Goal: Information Seeking & Learning: Learn about a topic

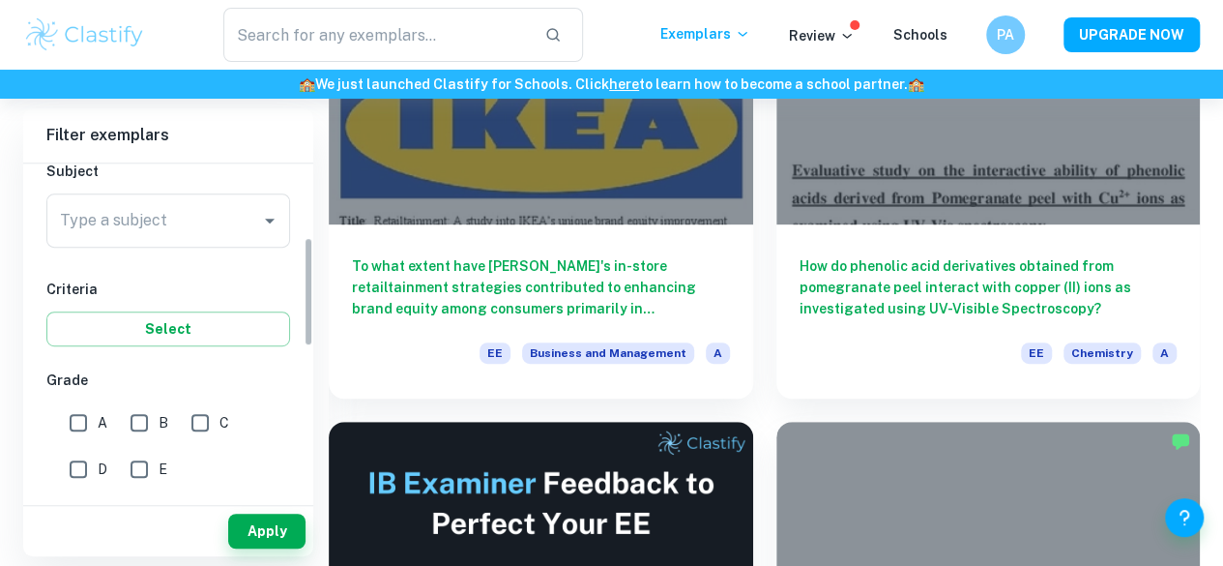
scroll to position [358, 0]
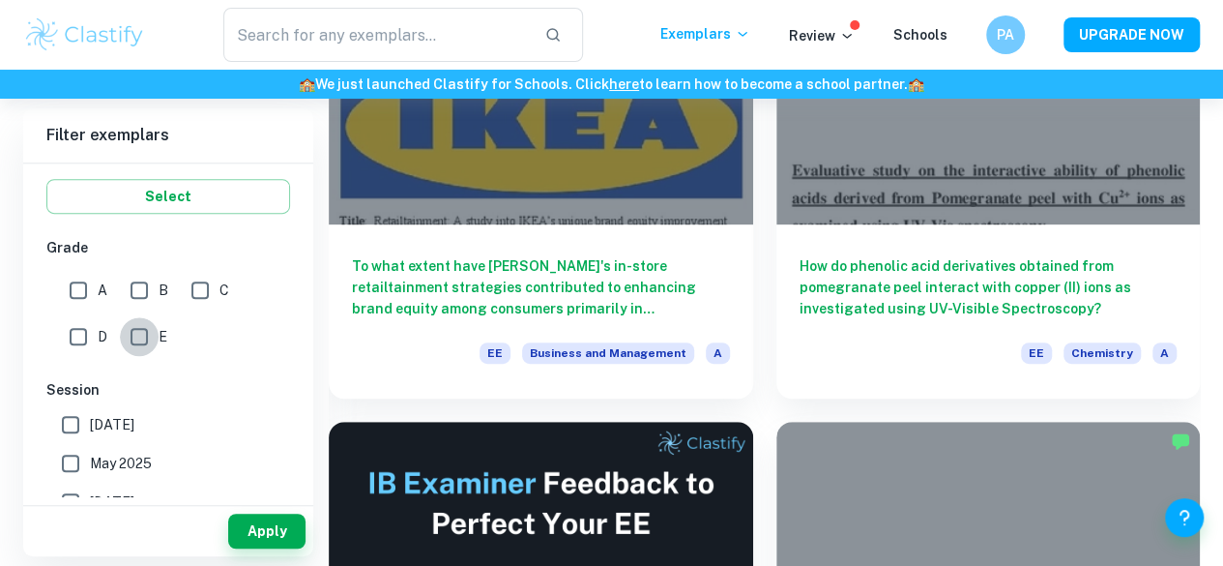
click at [132, 334] on input "E" at bounding box center [139, 336] width 39 height 39
checkbox input "true"
click at [248, 526] on button "Apply" at bounding box center [266, 531] width 77 height 35
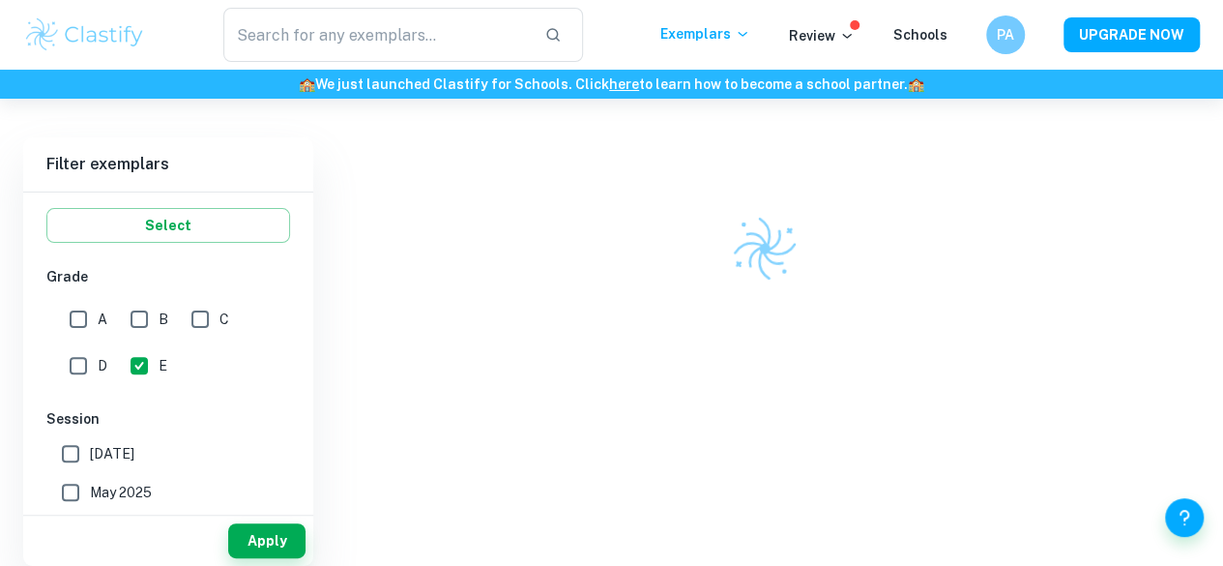
scroll to position [99, 0]
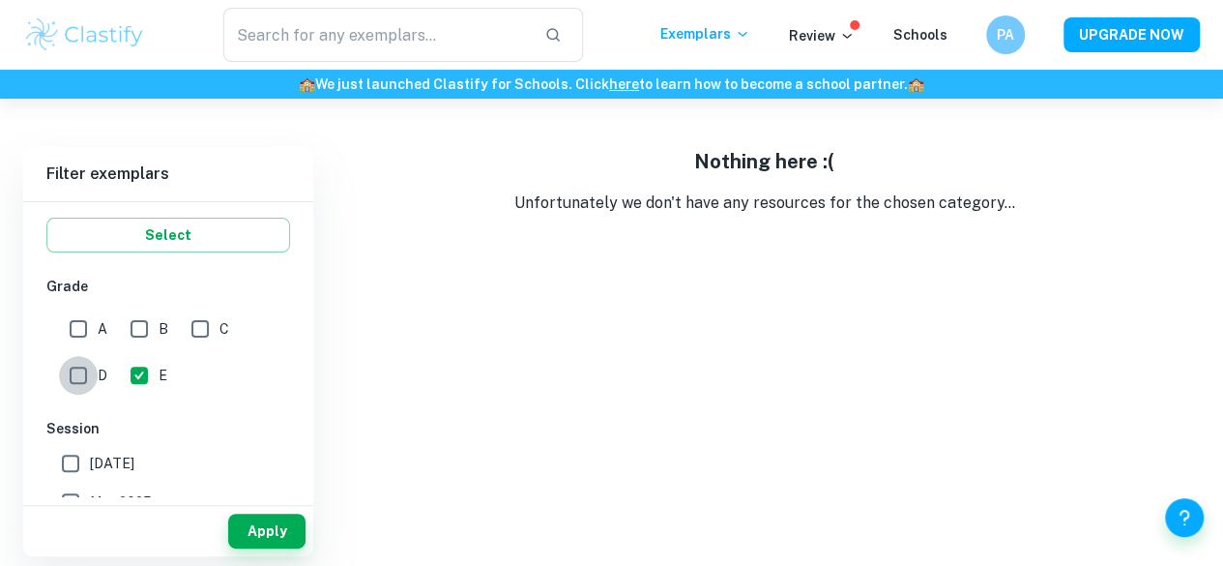
click at [73, 377] on input "D" at bounding box center [78, 375] width 39 height 39
checkbox input "true"
click at [137, 373] on input "E" at bounding box center [139, 375] width 39 height 39
checkbox input "false"
click at [253, 517] on button "Apply" at bounding box center [266, 531] width 77 height 35
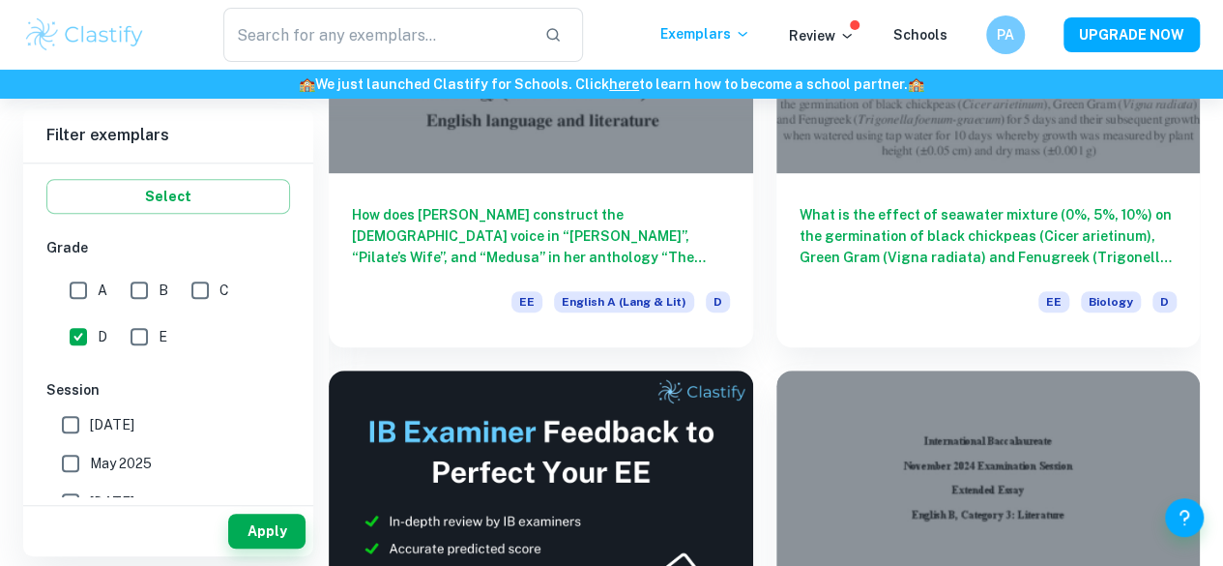
scroll to position [393, 0]
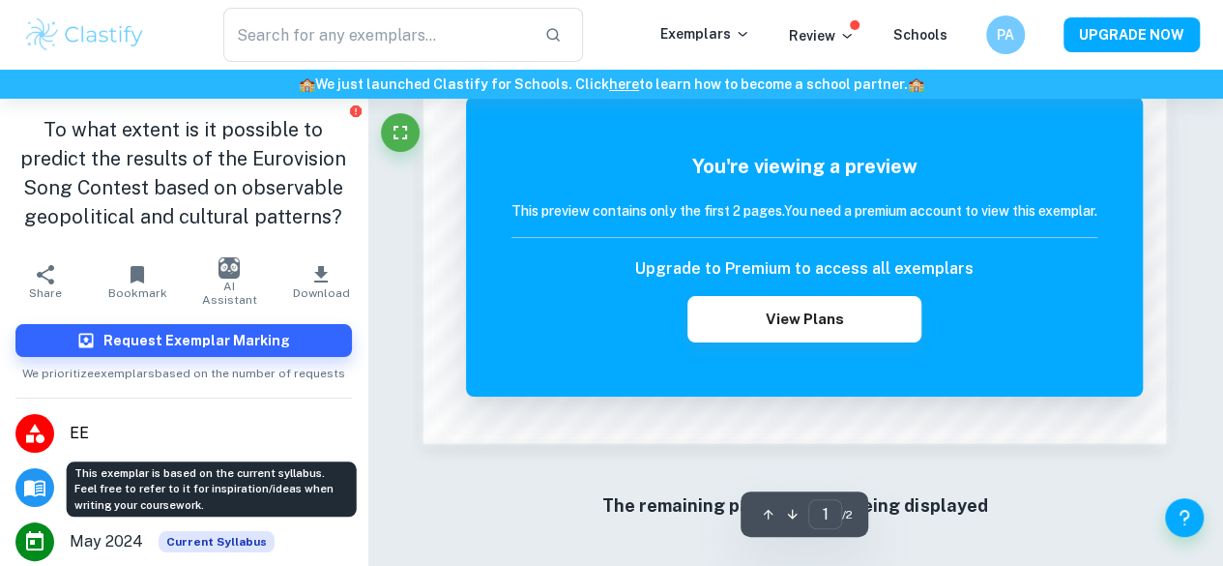
scroll to position [178, 0]
